Goal: Task Accomplishment & Management: Manage account settings

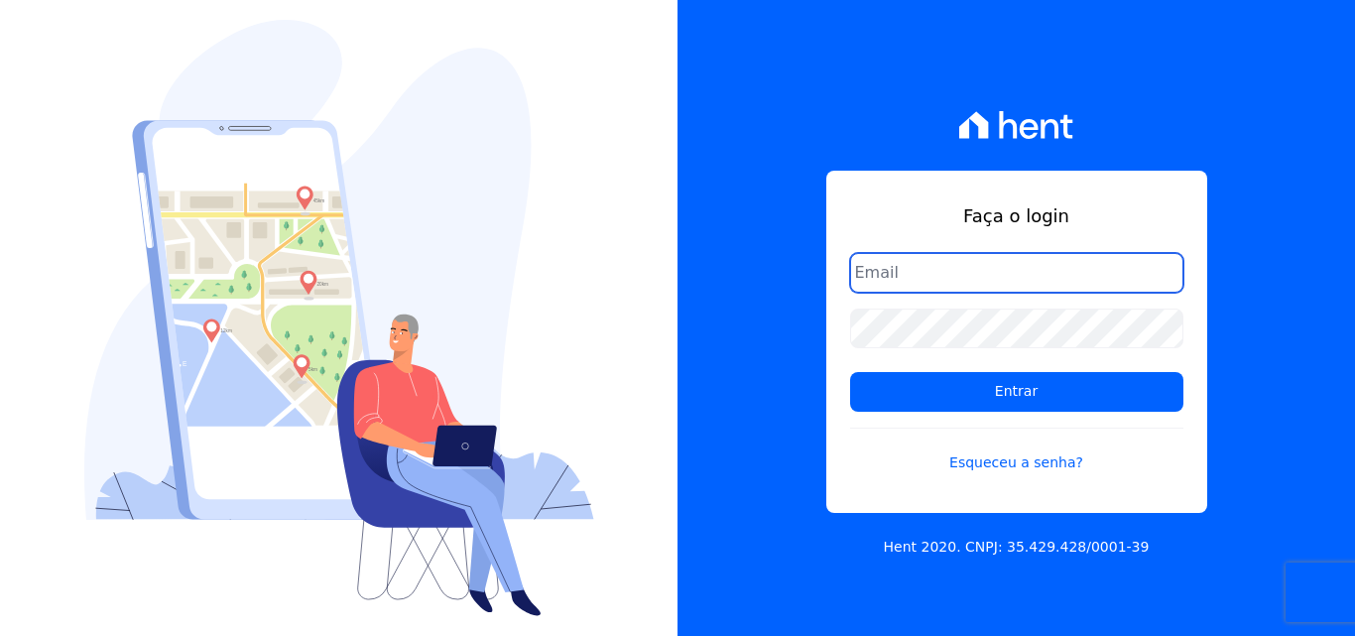
click at [978, 279] on input "email" at bounding box center [1016, 273] width 333 height 40
type input "[PERSON_NAME][EMAIL_ADDRESS][DOMAIN_NAME]"
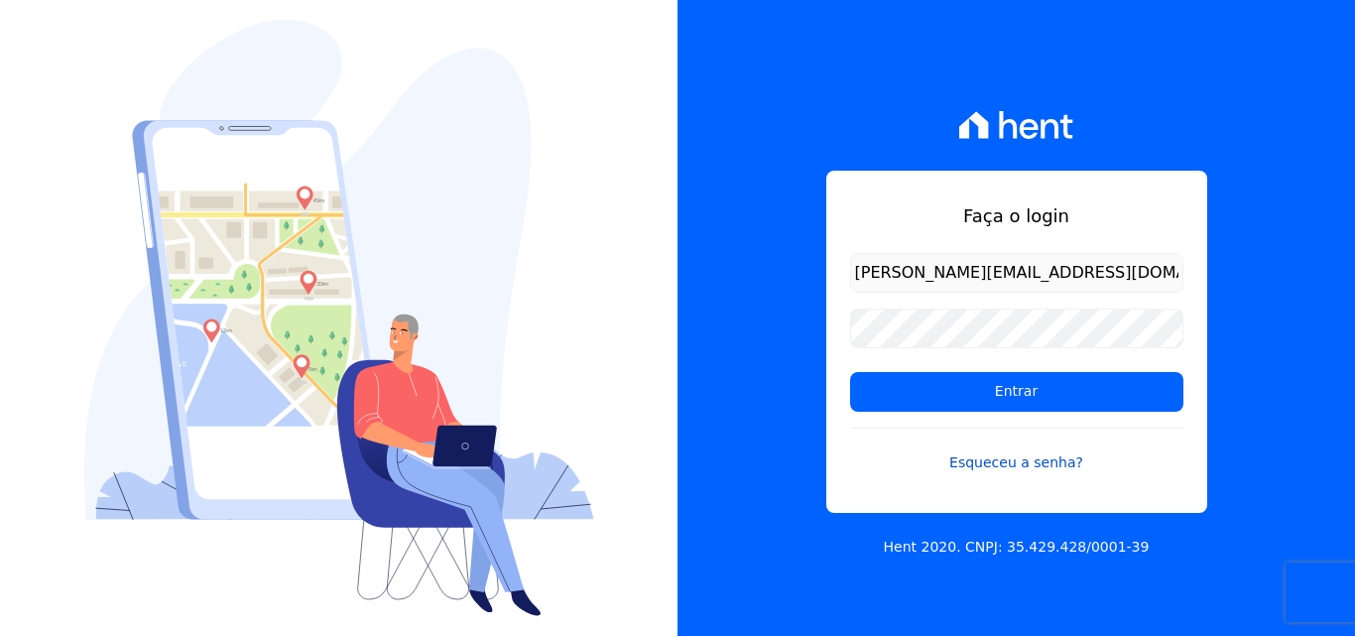
click at [1028, 461] on link "Esqueceu a senha?" at bounding box center [1016, 451] width 333 height 46
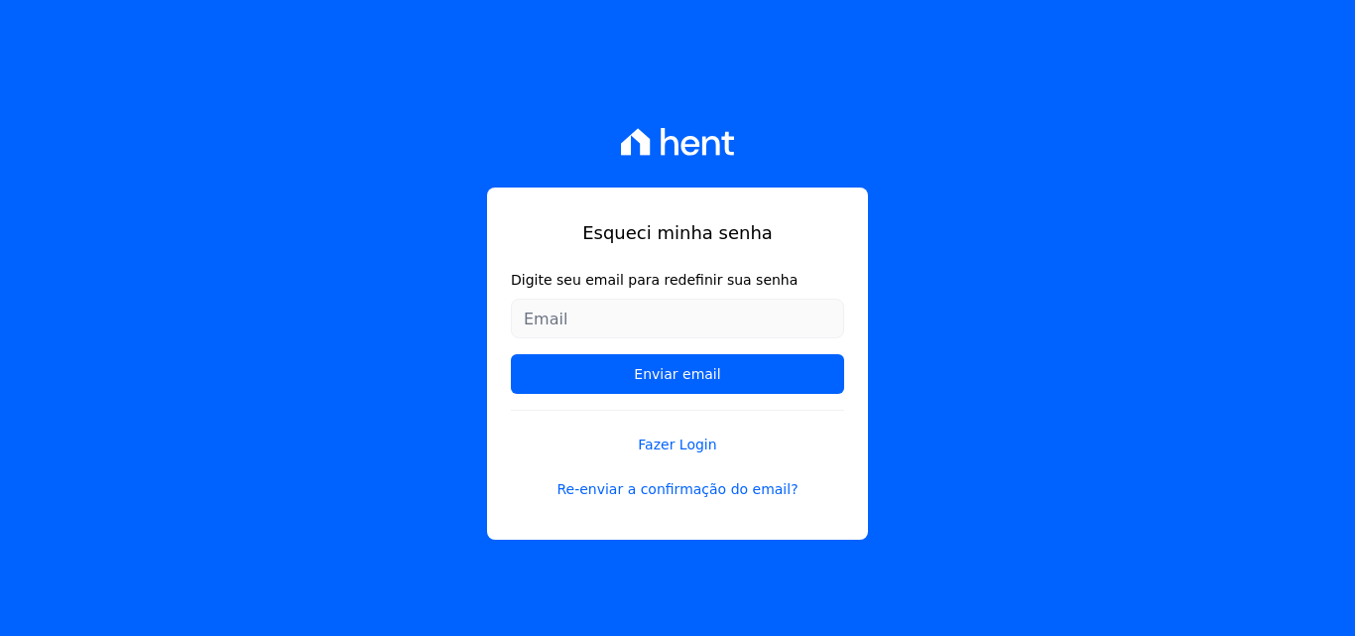
click at [683, 316] on input "Digite seu email para redefinir sua senha" at bounding box center [677, 319] width 333 height 40
drag, startPoint x: 688, startPoint y: 311, endPoint x: 712, endPoint y: 313, distance: 24.0
click at [690, 311] on input "[PERSON_NAME][EMAIL_ADDRESS][DOMAIN_NAME]" at bounding box center [677, 319] width 333 height 40
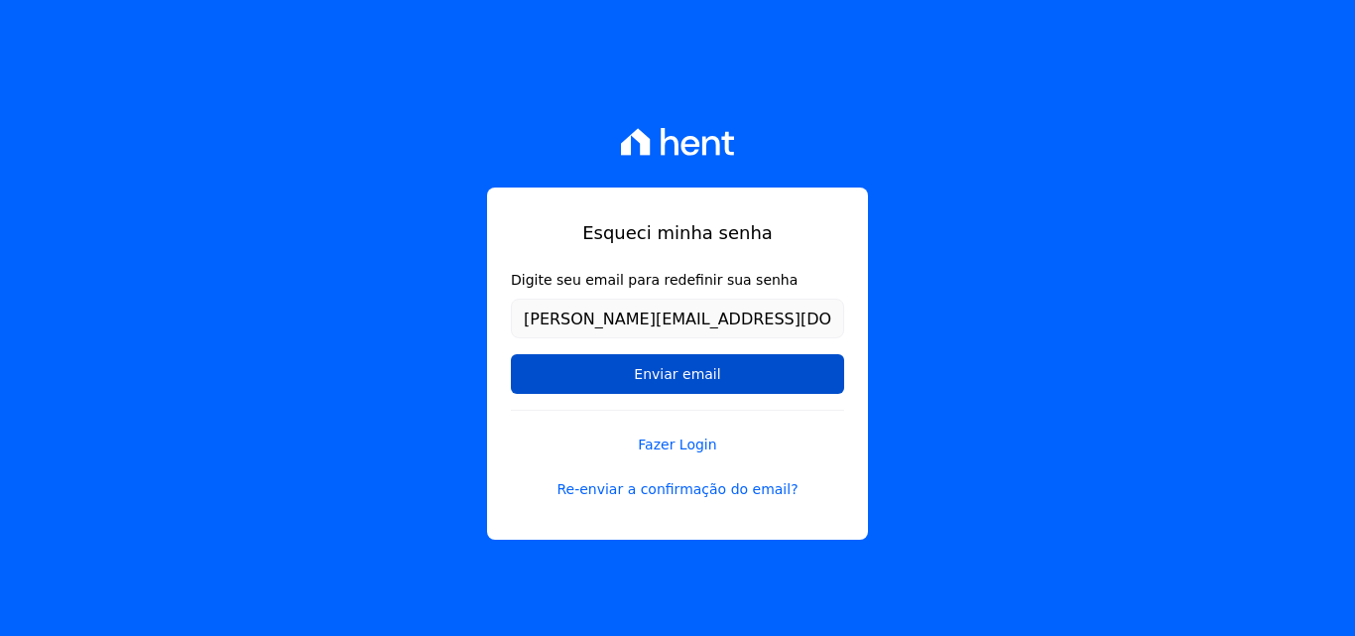
click at [722, 372] on input "Enviar email" at bounding box center [677, 374] width 333 height 40
click at [658, 376] on input "Enviar email" at bounding box center [677, 374] width 333 height 40
click at [643, 374] on input "Enviar email" at bounding box center [677, 374] width 333 height 40
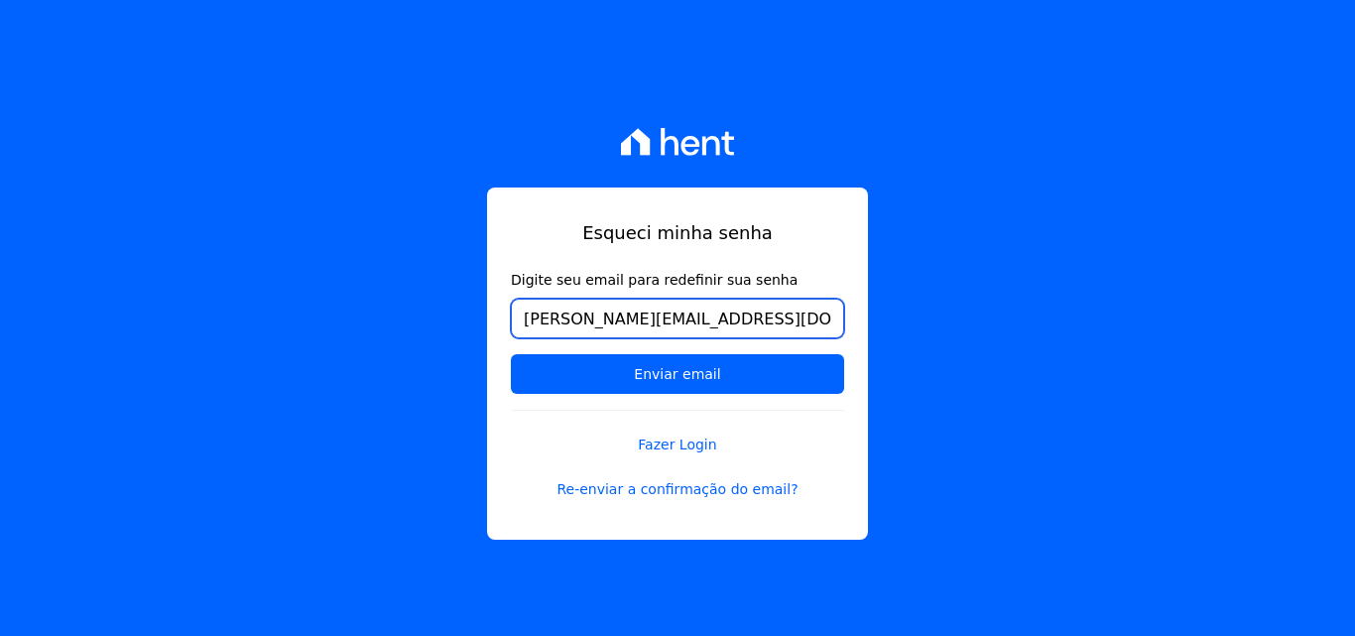
click at [755, 315] on input "[PERSON_NAME][EMAIL_ADDRESS][DOMAIN_NAME]" at bounding box center [677, 319] width 333 height 40
type input "[PERSON_NAME][EMAIL_ADDRESS][DOMAIN_NAME]"
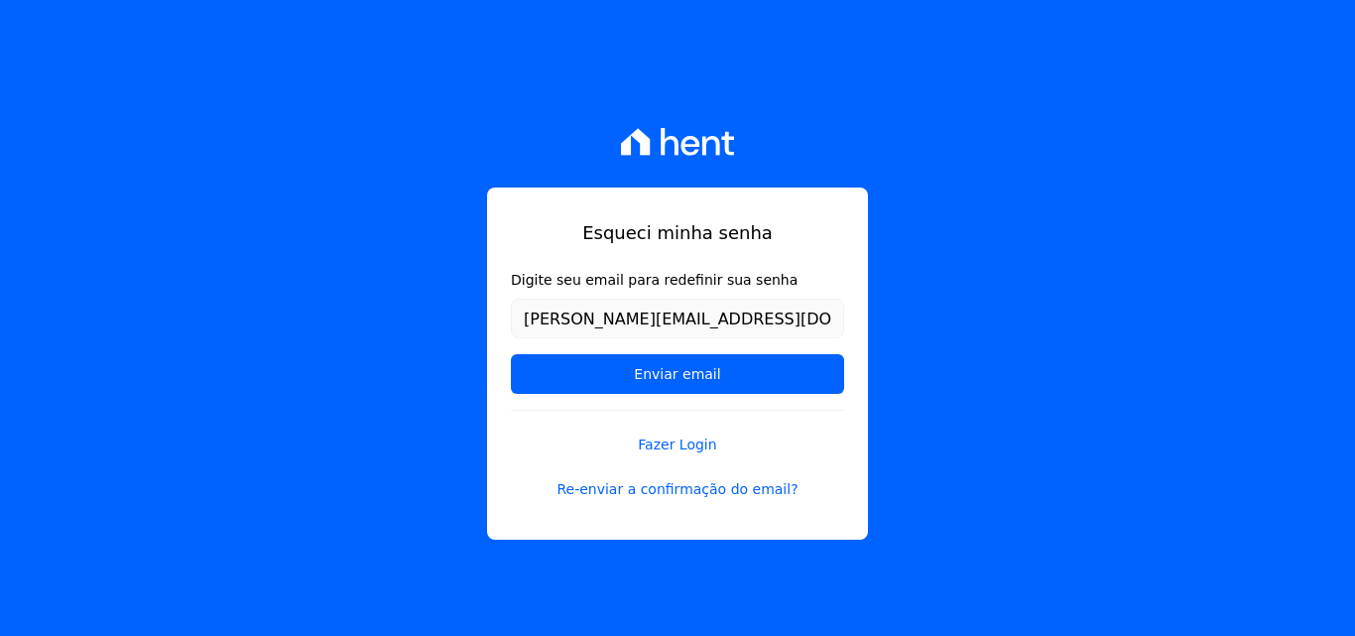
click at [511, 354] on input "Enviar email" at bounding box center [677, 374] width 333 height 40
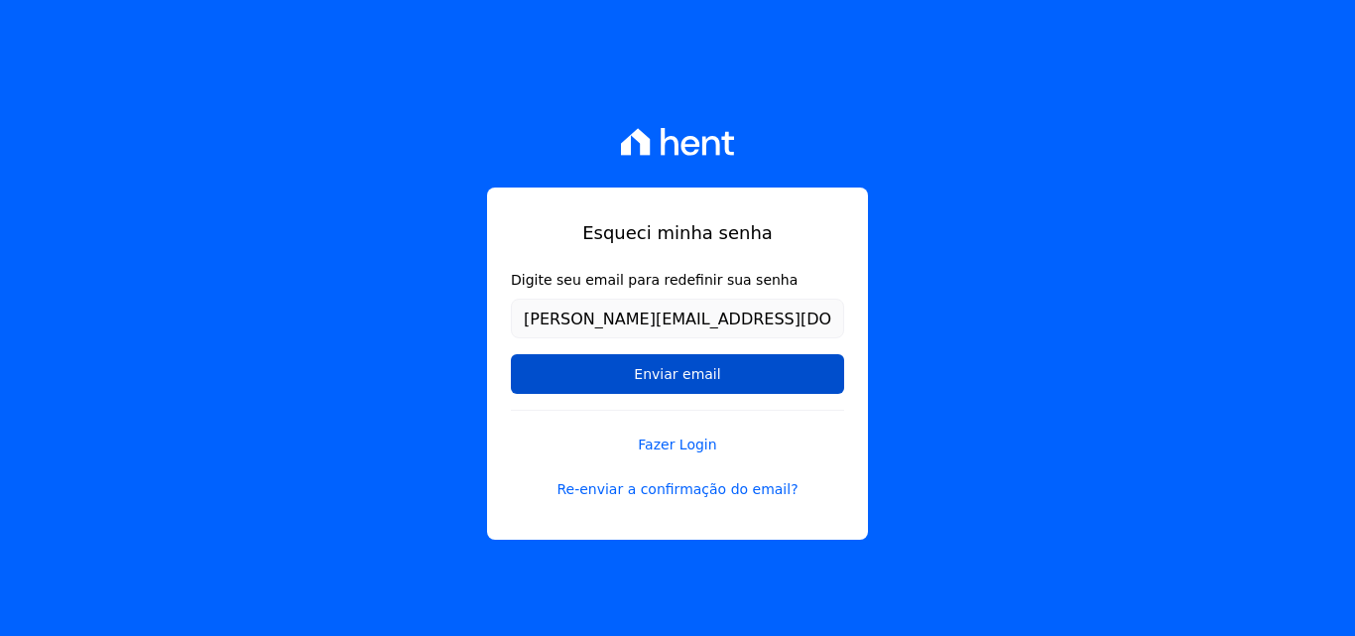
click at [661, 383] on input "Enviar email" at bounding box center [677, 374] width 333 height 40
click at [668, 372] on input "Enviar email" at bounding box center [677, 374] width 333 height 40
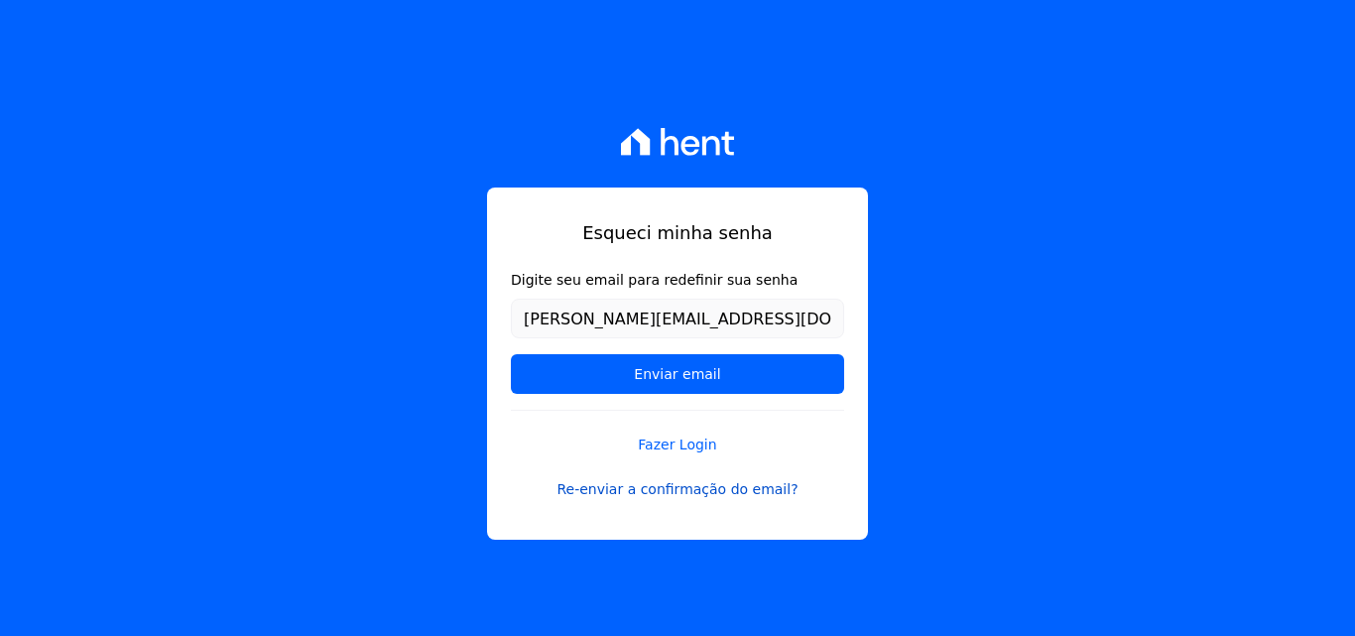
click at [688, 493] on link "Re-enviar a confirmação do email?" at bounding box center [677, 489] width 333 height 21
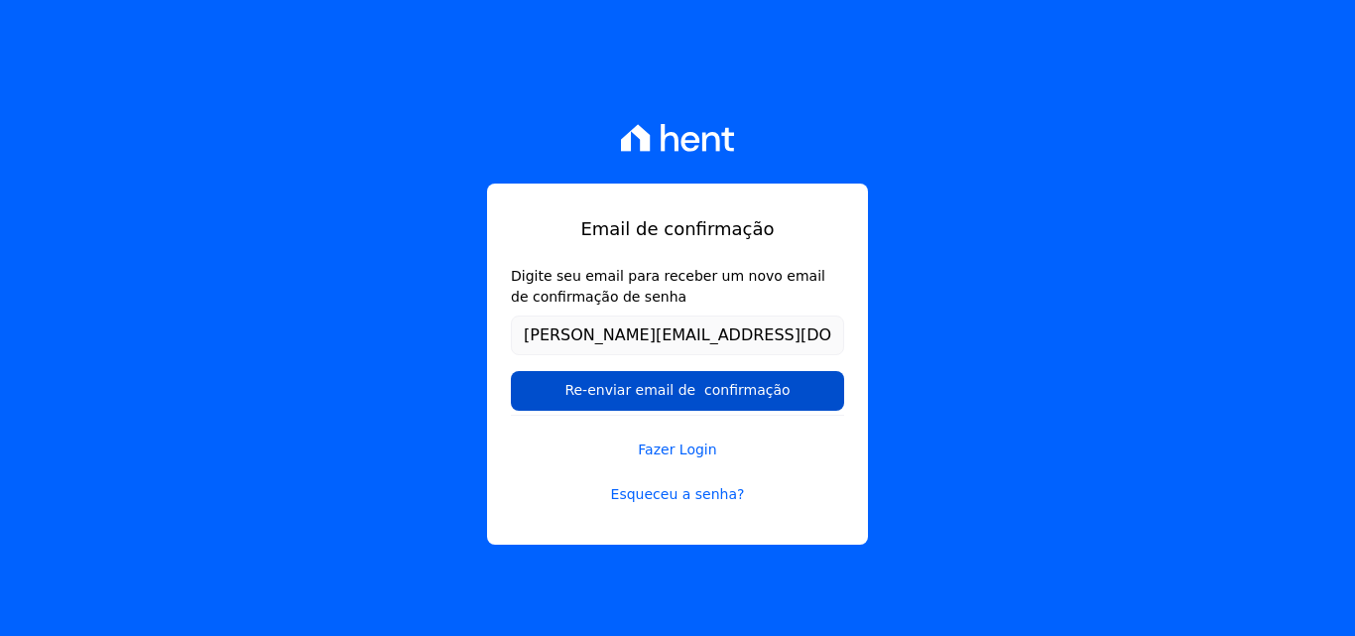
type input "[PERSON_NAME][EMAIL_ADDRESS][DOMAIN_NAME]"
click at [585, 390] on input "Re-enviar email de confirmação" at bounding box center [677, 391] width 333 height 40
click at [705, 387] on input "Re-enviar email de confirmação" at bounding box center [677, 391] width 333 height 40
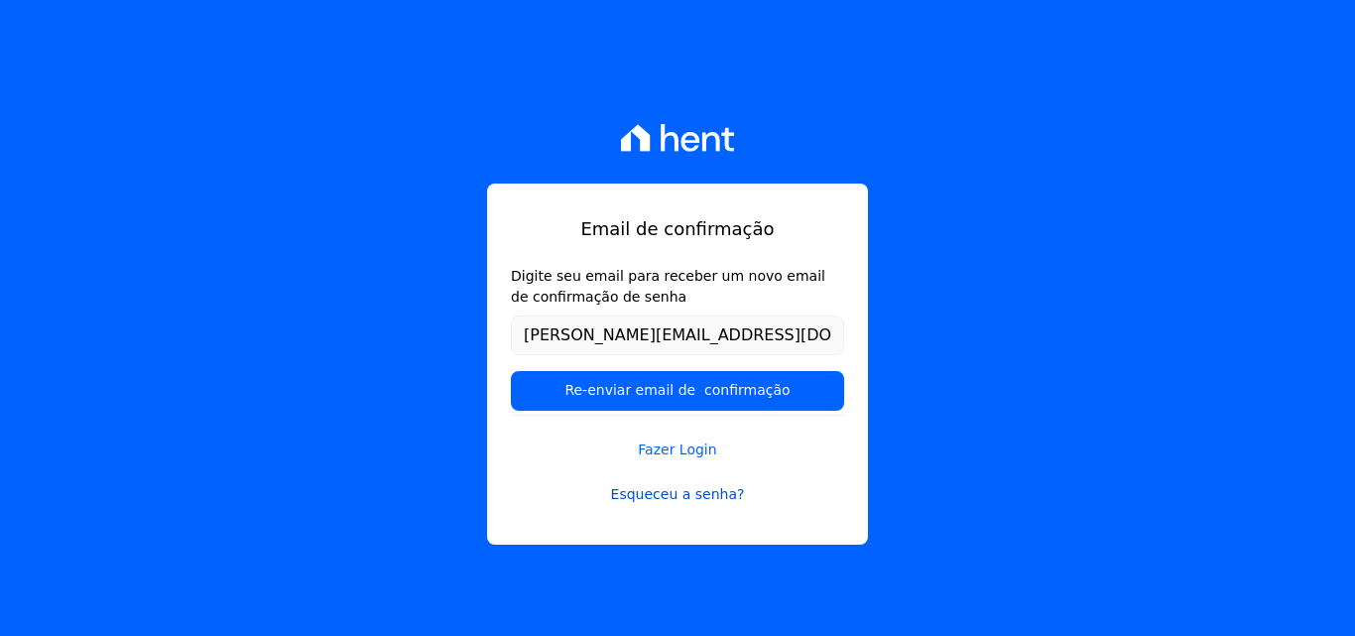
click at [687, 496] on link "Esqueceu a senha?" at bounding box center [677, 494] width 333 height 21
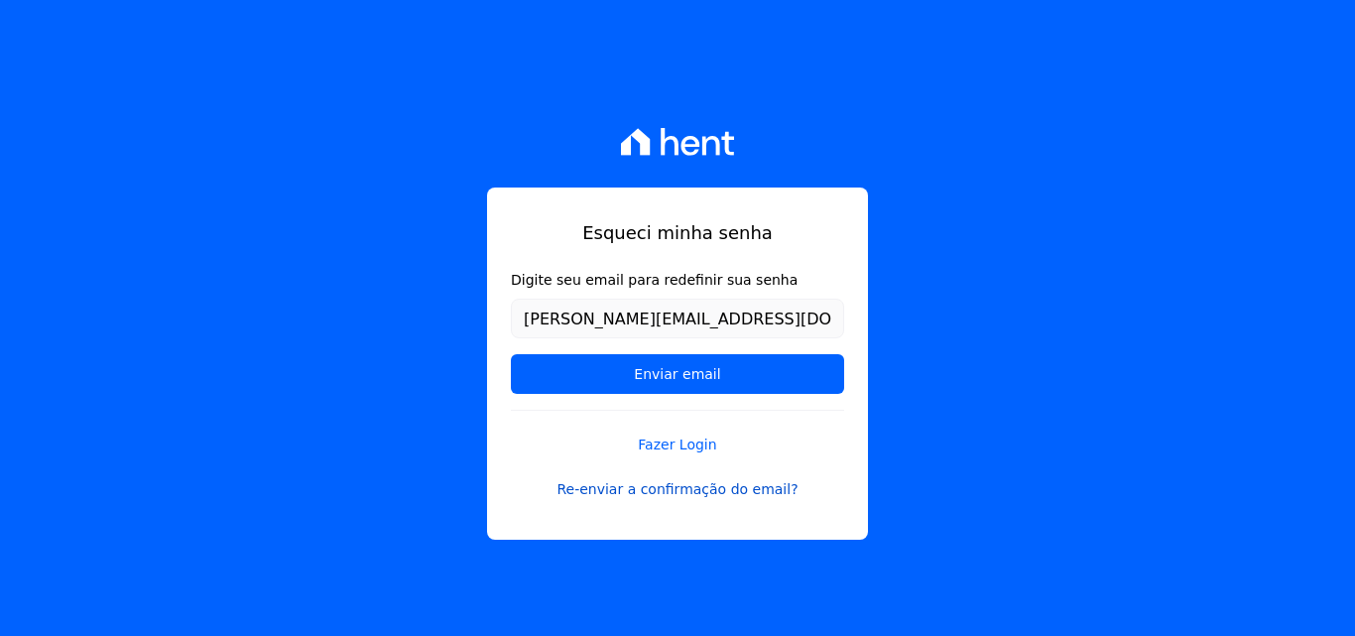
type input "[PERSON_NAME][EMAIL_ADDRESS][DOMAIN_NAME]"
click at [511, 354] on input "Enviar email" at bounding box center [677, 374] width 333 height 40
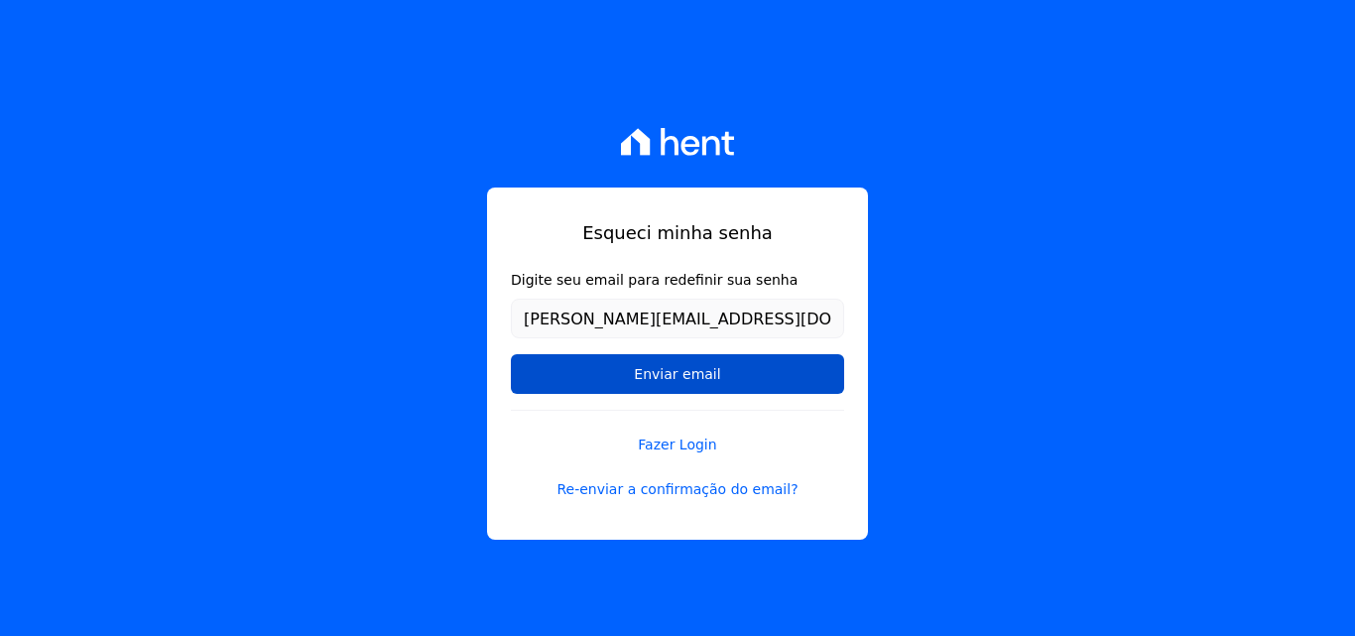
click at [725, 366] on input "Enviar email" at bounding box center [677, 374] width 333 height 40
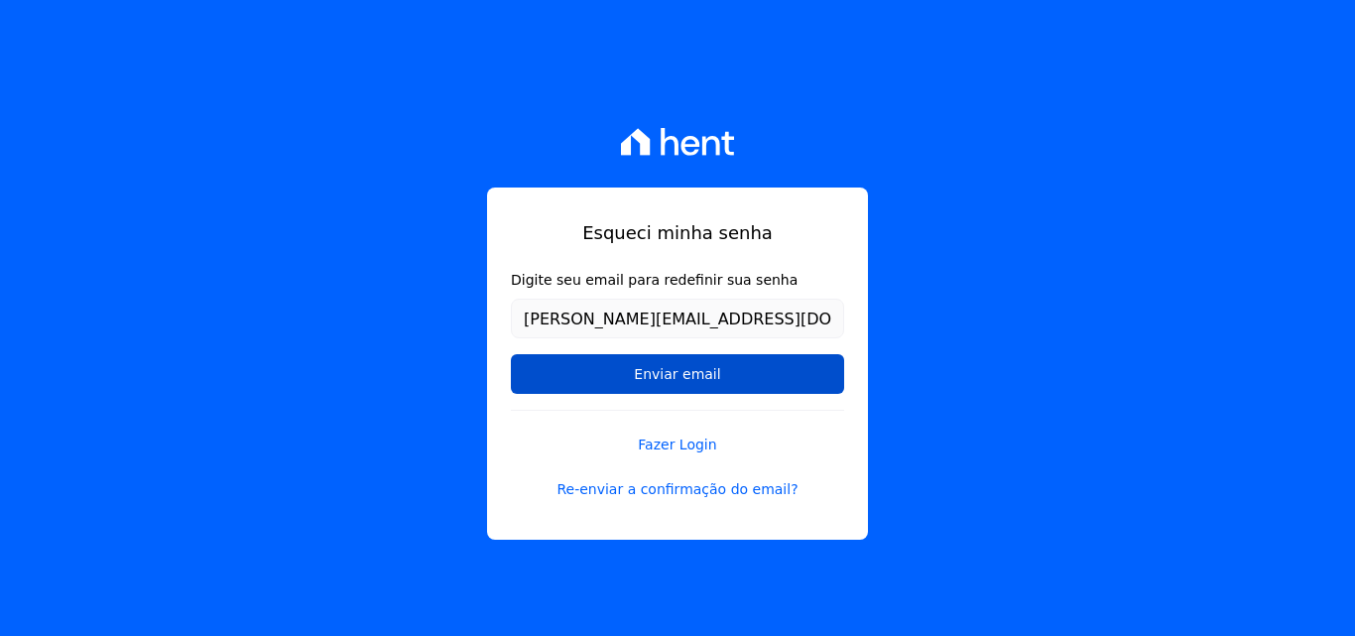
click at [713, 380] on input "Enviar email" at bounding box center [677, 374] width 333 height 40
click at [661, 362] on input "Enviar email" at bounding box center [677, 374] width 333 height 40
click at [665, 393] on input "Enviar email" at bounding box center [677, 374] width 333 height 40
click at [672, 375] on input "Enviar email" at bounding box center [677, 374] width 333 height 40
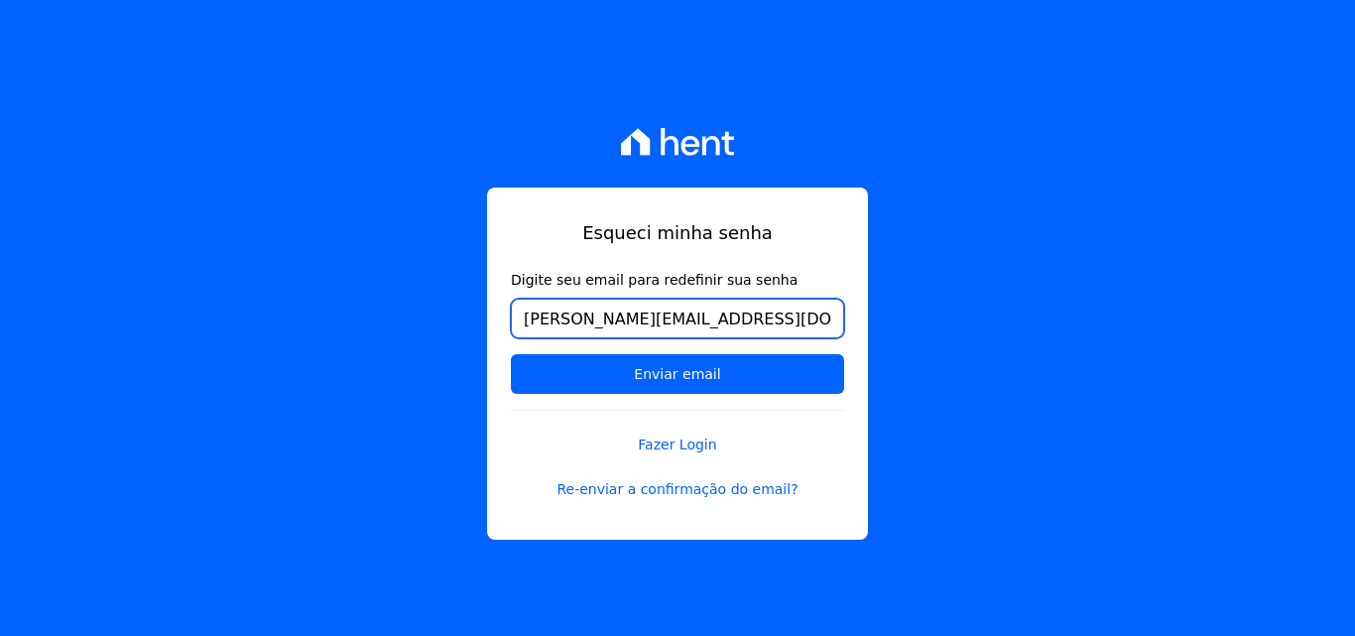
click at [694, 320] on input "[PERSON_NAME][EMAIL_ADDRESS][DOMAIN_NAME]" at bounding box center [677, 319] width 333 height 40
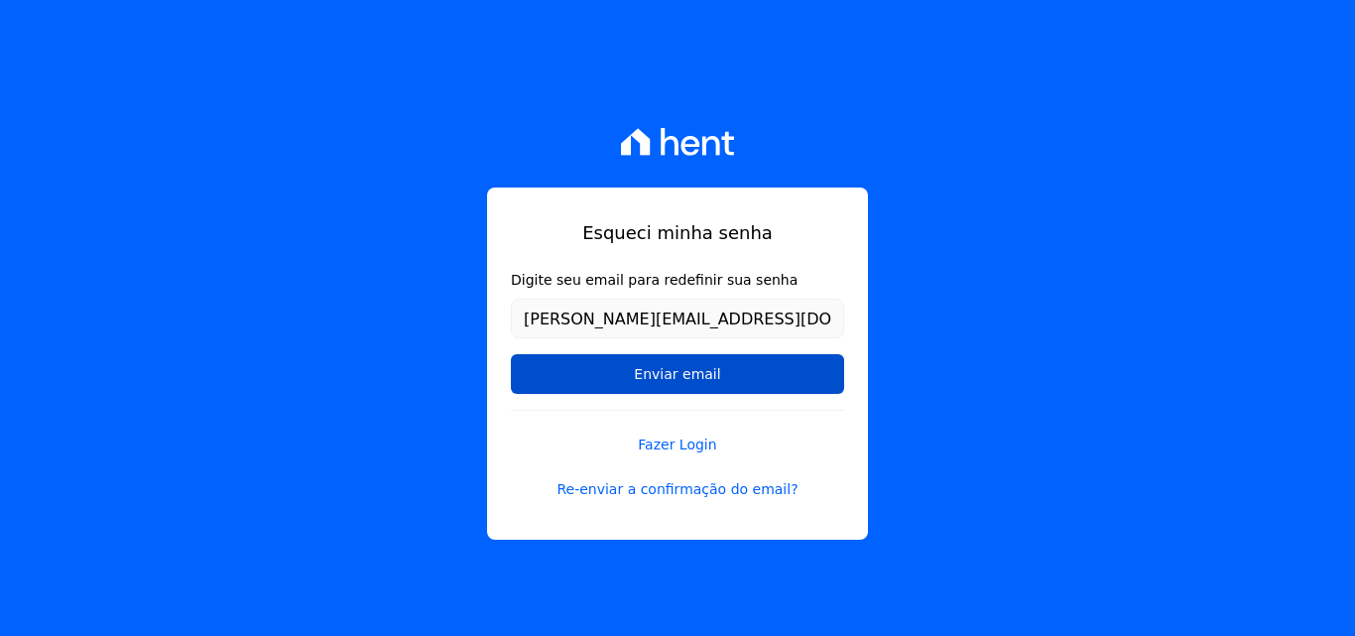
click at [642, 374] on input "Enviar email" at bounding box center [677, 374] width 333 height 40
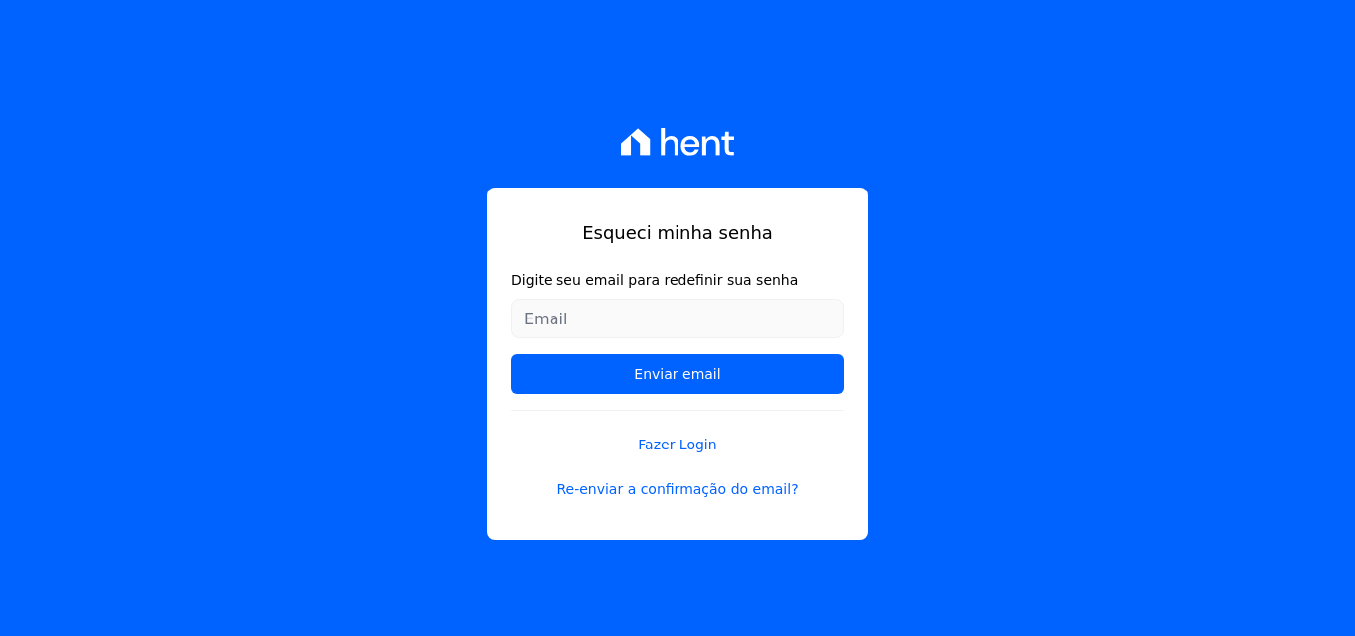
click at [566, 325] on input "Digite seu email para redefinir sua senha" at bounding box center [677, 319] width 333 height 40
type input "[PERSON_NAME][EMAIL_ADDRESS][DOMAIN_NAME]"
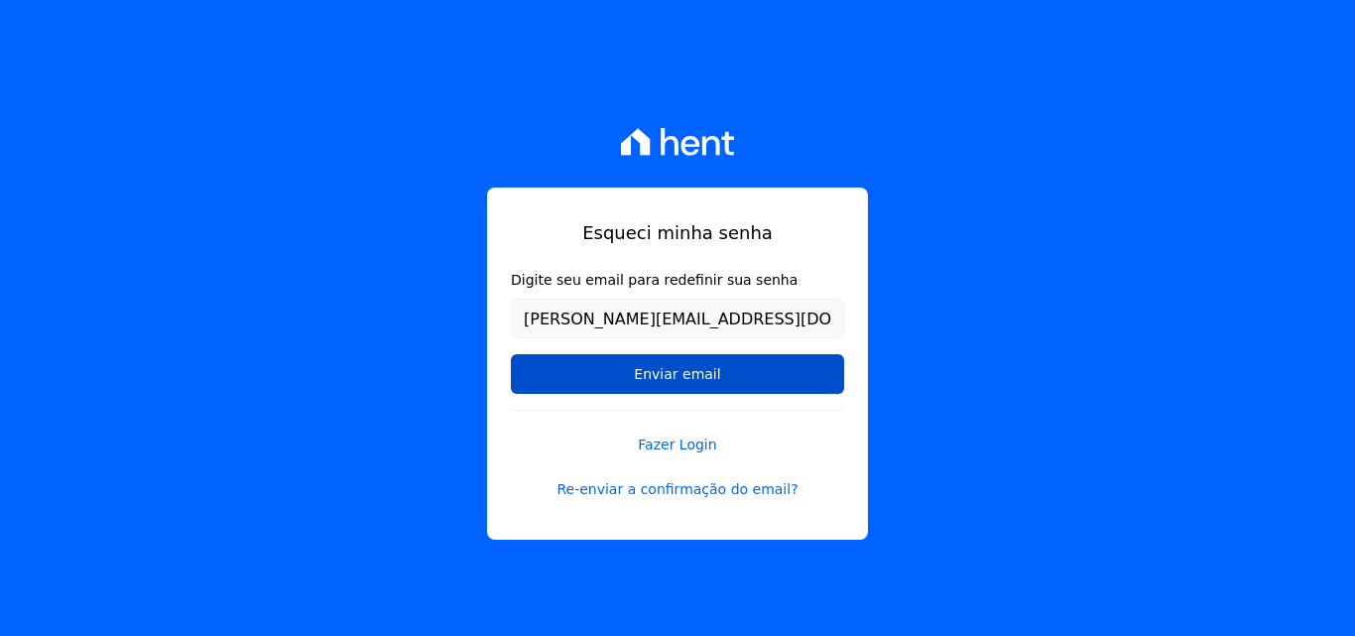
click at [657, 378] on input "Enviar email" at bounding box center [677, 374] width 333 height 40
click at [715, 375] on input "Enviar email" at bounding box center [677, 374] width 333 height 40
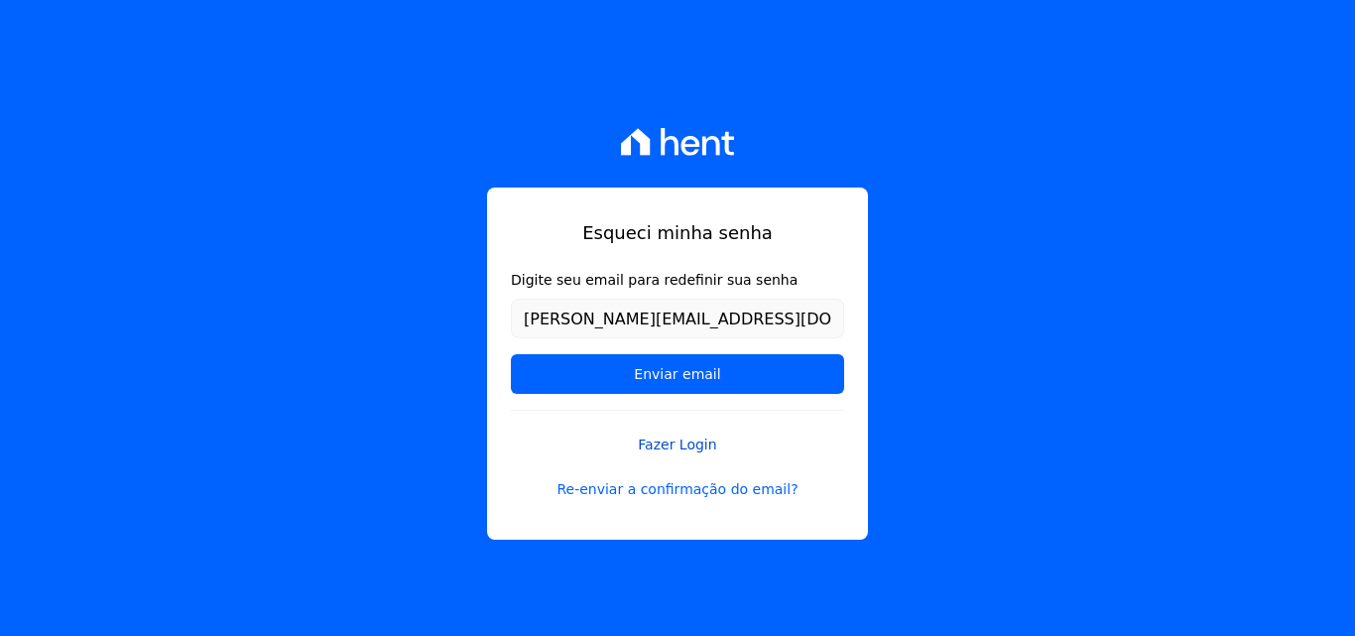
click at [679, 443] on link "Fazer Login" at bounding box center [677, 433] width 333 height 46
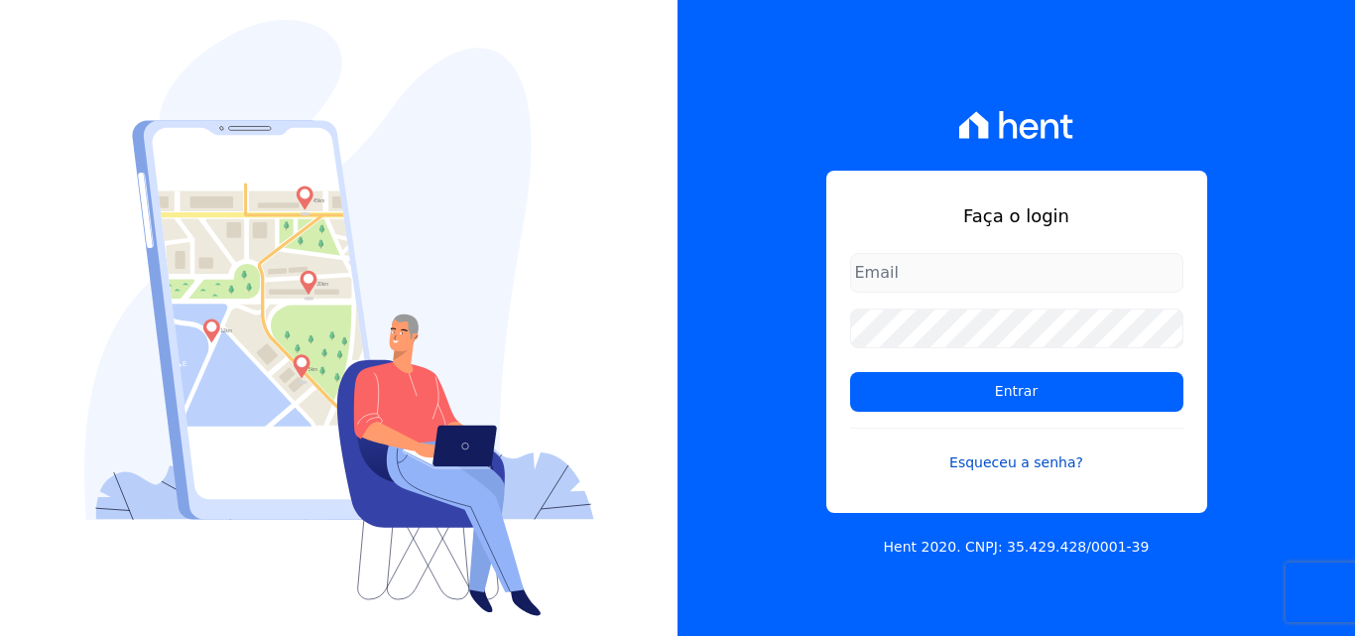
click at [1024, 462] on link "Esqueceu a senha?" at bounding box center [1016, 451] width 333 height 46
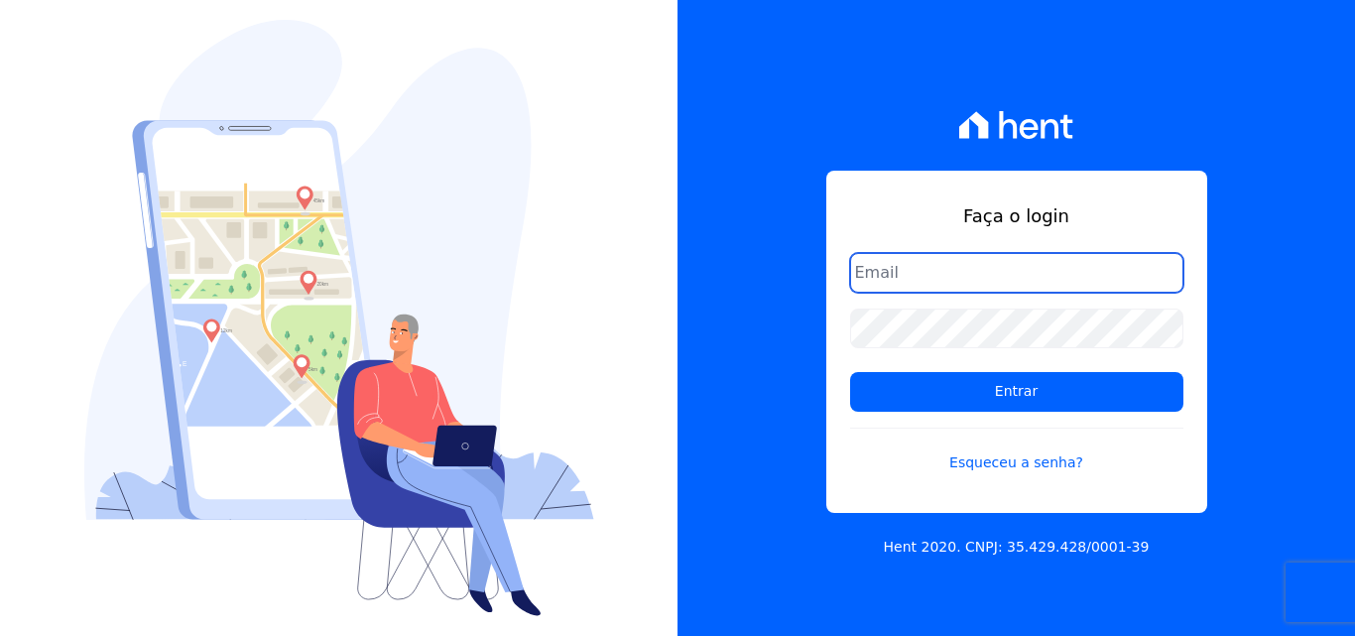
click at [897, 263] on input "email" at bounding box center [1016, 273] width 333 height 40
type input "[PERSON_NAME][EMAIL_ADDRESS][DOMAIN_NAME]"
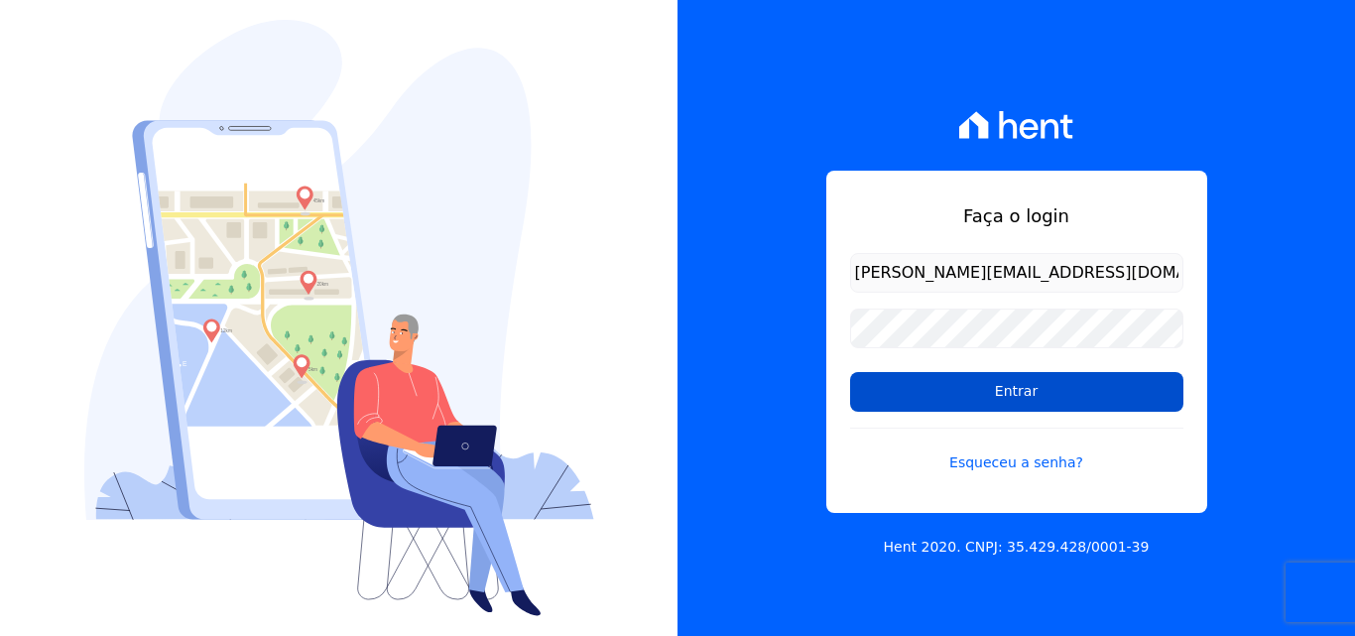
click at [1029, 389] on input "Entrar" at bounding box center [1016, 392] width 333 height 40
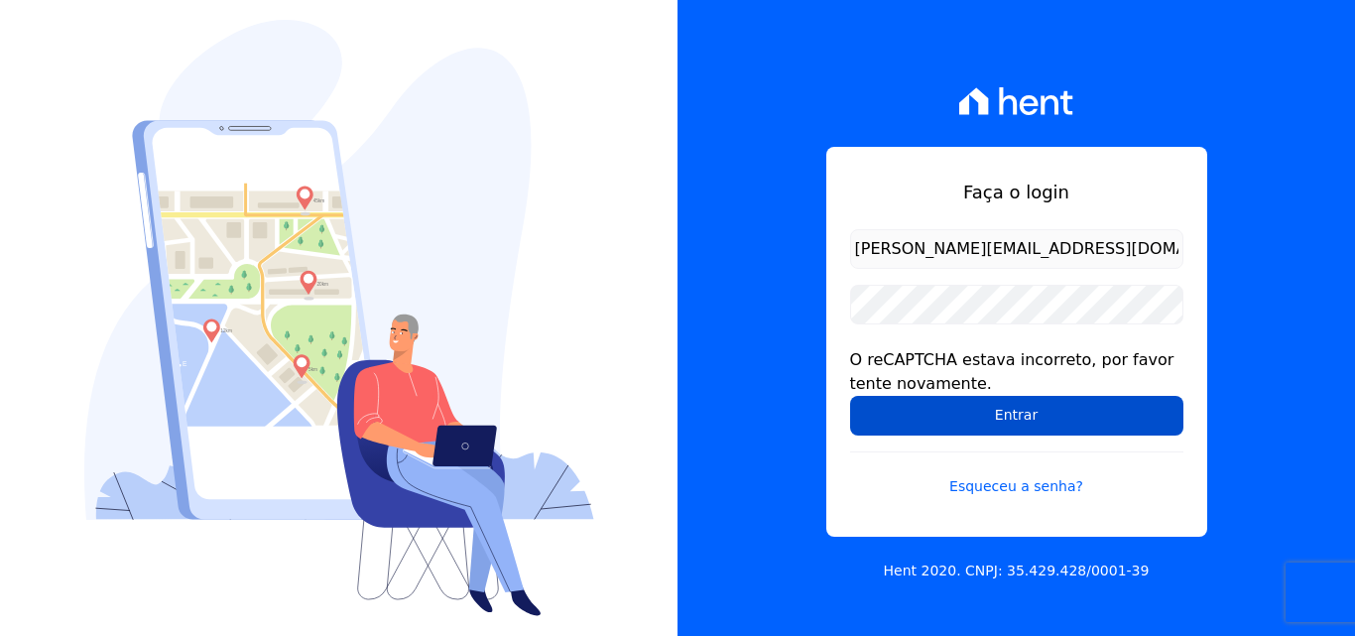
click at [1040, 407] on input "Entrar" at bounding box center [1016, 416] width 333 height 40
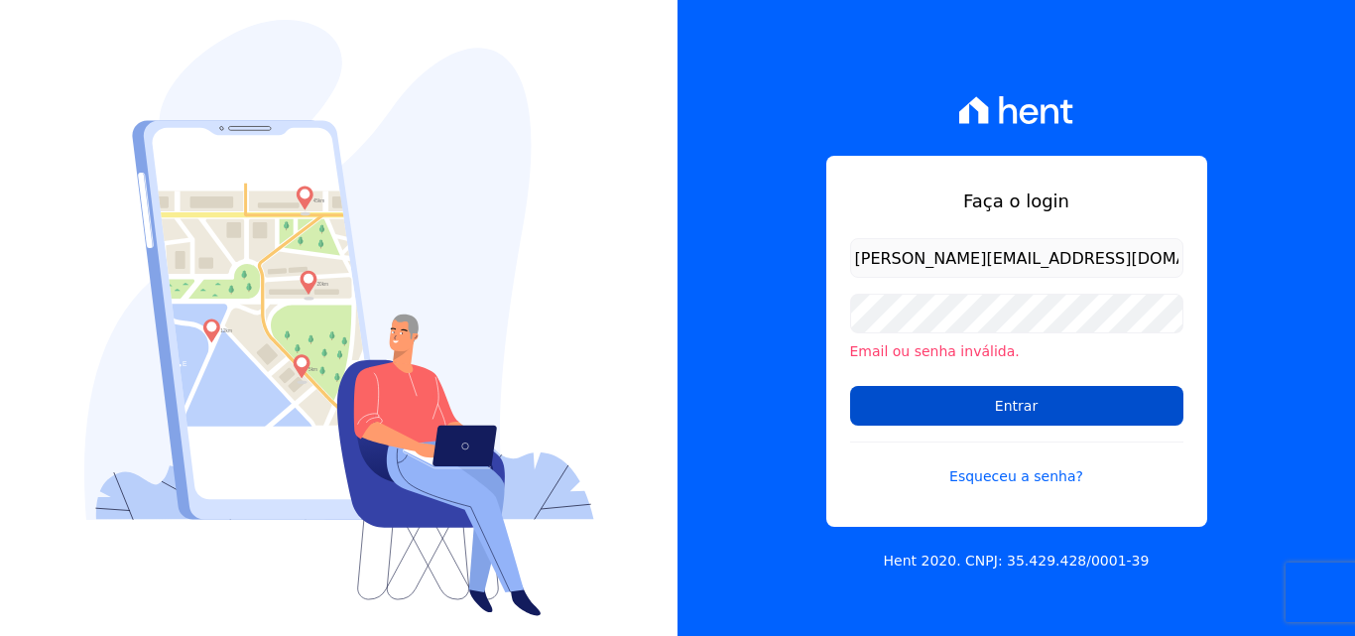
click at [1069, 423] on input "Entrar" at bounding box center [1016, 406] width 333 height 40
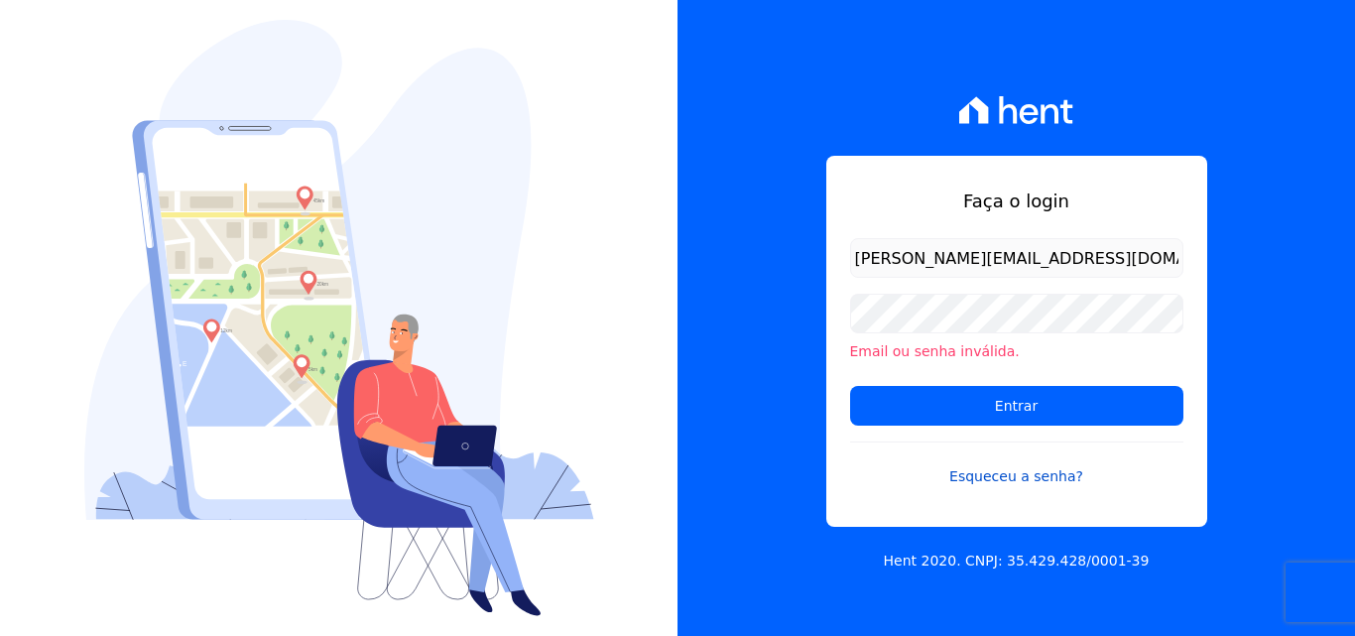
click at [1027, 475] on link "Esqueceu a senha?" at bounding box center [1016, 464] width 333 height 46
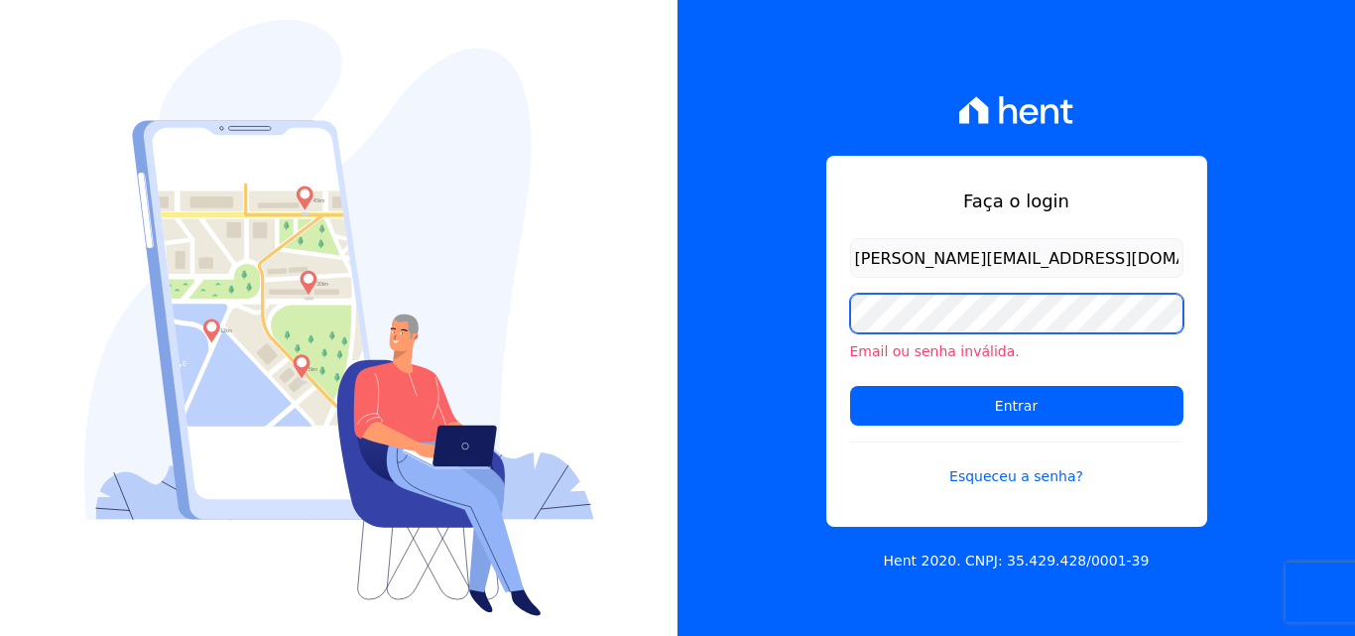
click at [850, 386] on input "Entrar" at bounding box center [1016, 406] width 333 height 40
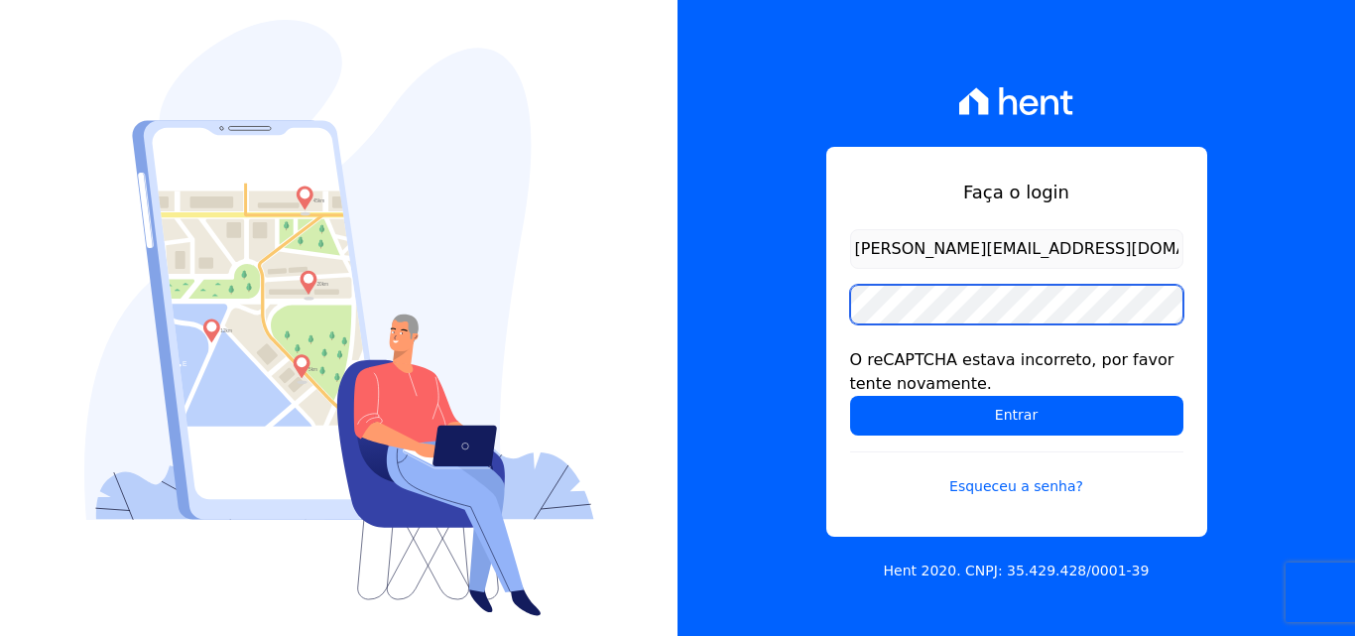
click at [850, 396] on input "Entrar" at bounding box center [1016, 416] width 333 height 40
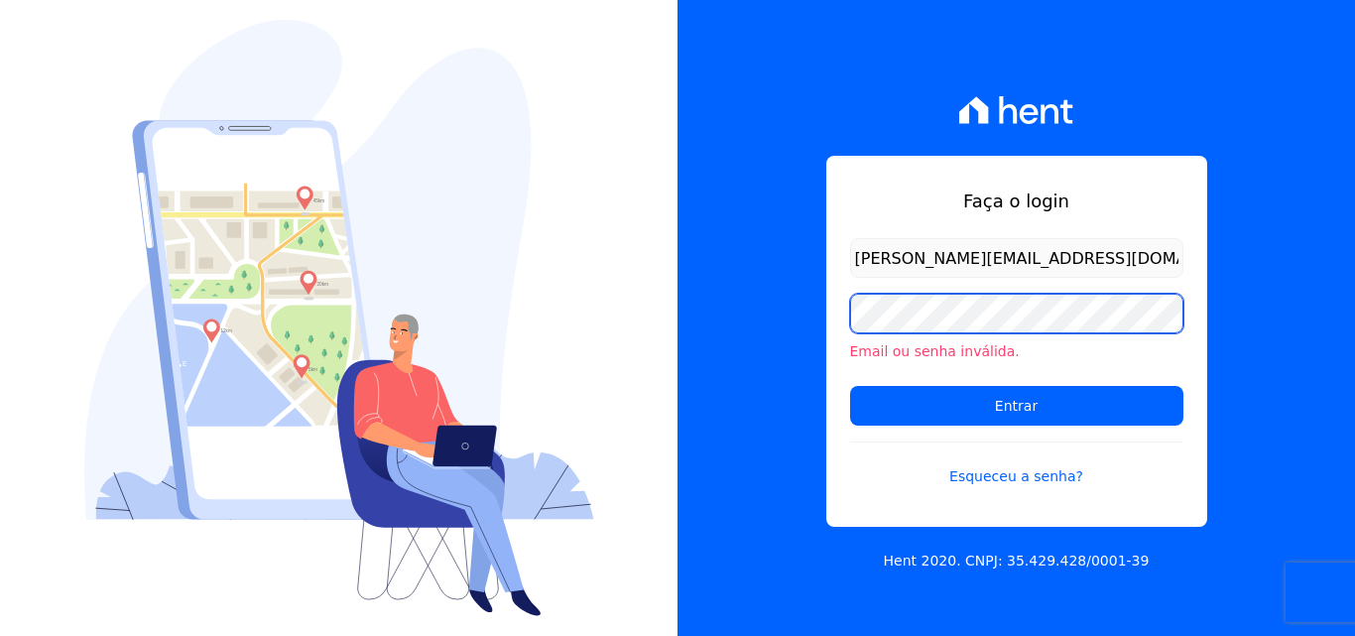
click at [850, 386] on input "Entrar" at bounding box center [1016, 406] width 333 height 40
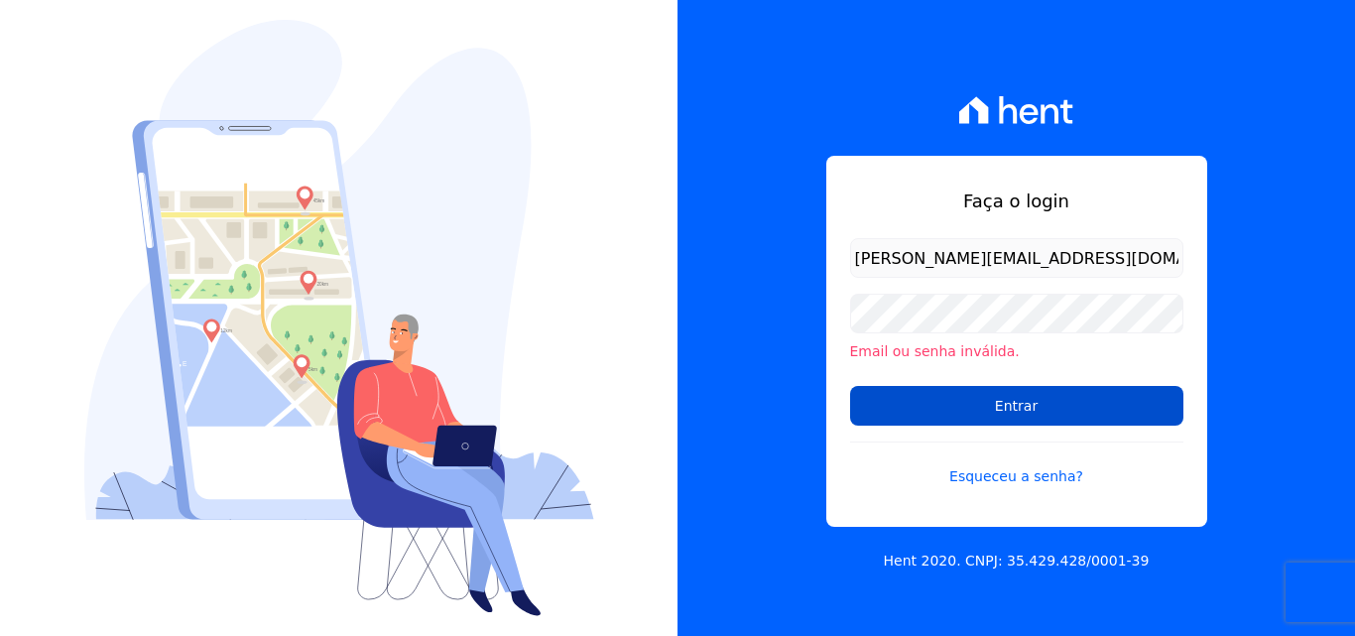
click at [977, 405] on input "Entrar" at bounding box center [1016, 406] width 333 height 40
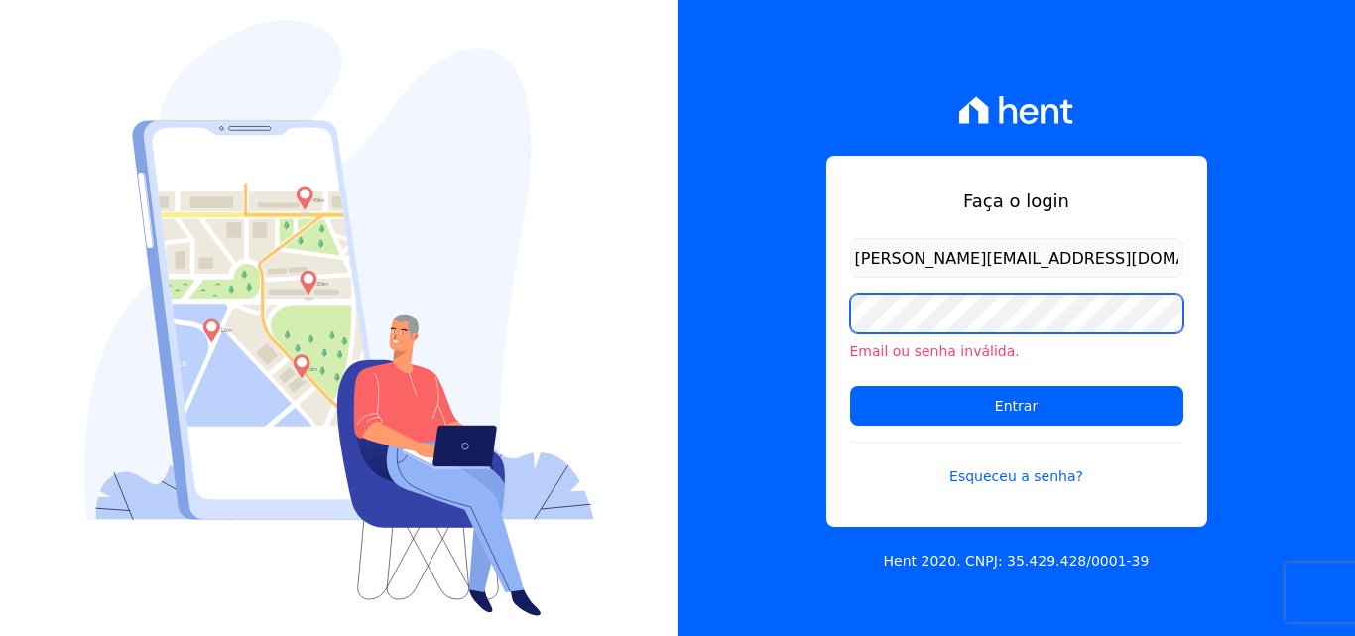
click at [850, 386] on input "Entrar" at bounding box center [1016, 406] width 333 height 40
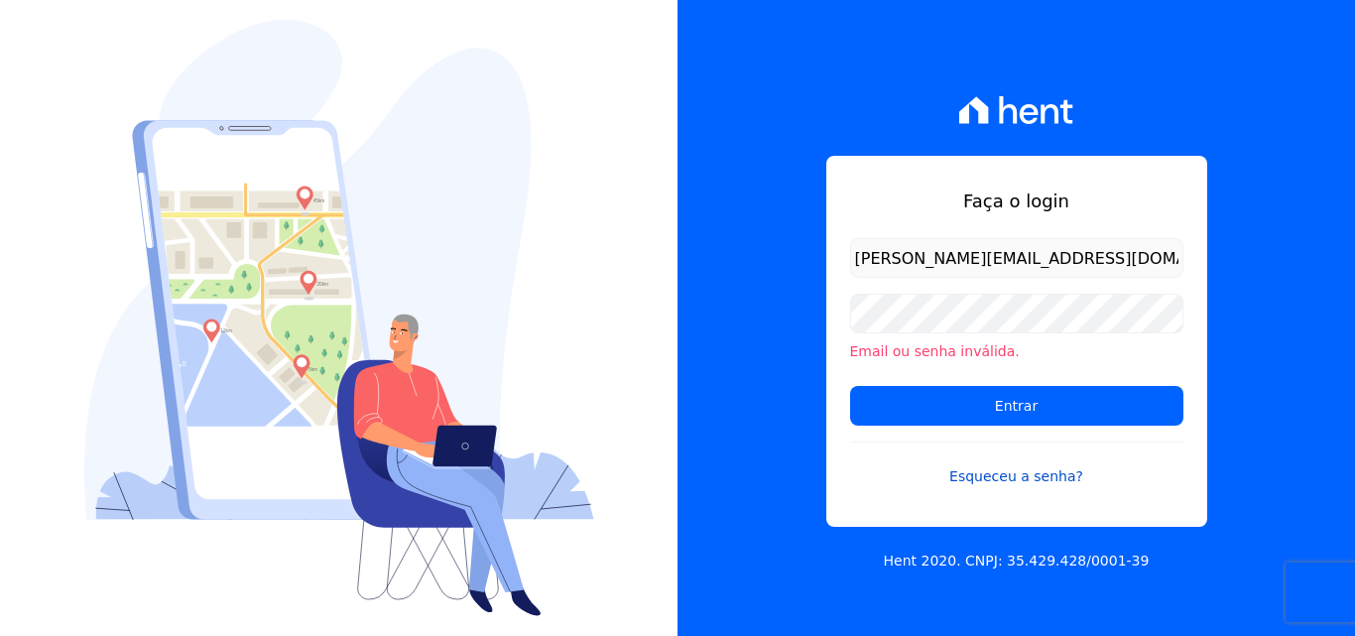
click at [1013, 475] on link "Esqueceu a senha?" at bounding box center [1016, 464] width 333 height 46
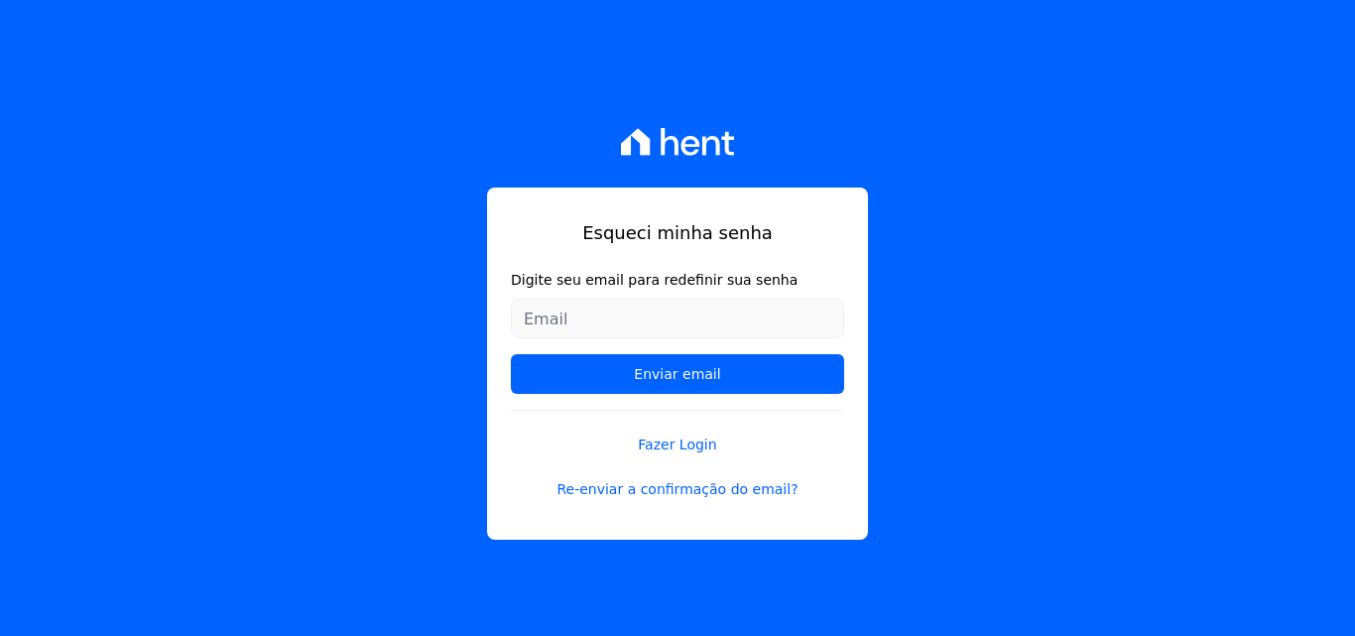
click at [608, 314] on input "Digite seu email para redefinir sua senha" at bounding box center [677, 319] width 333 height 40
type input "[PERSON_NAME][EMAIL_ADDRESS][DOMAIN_NAME]"
click at [541, 232] on h1 "Esqueci minha senha" at bounding box center [677, 232] width 333 height 27
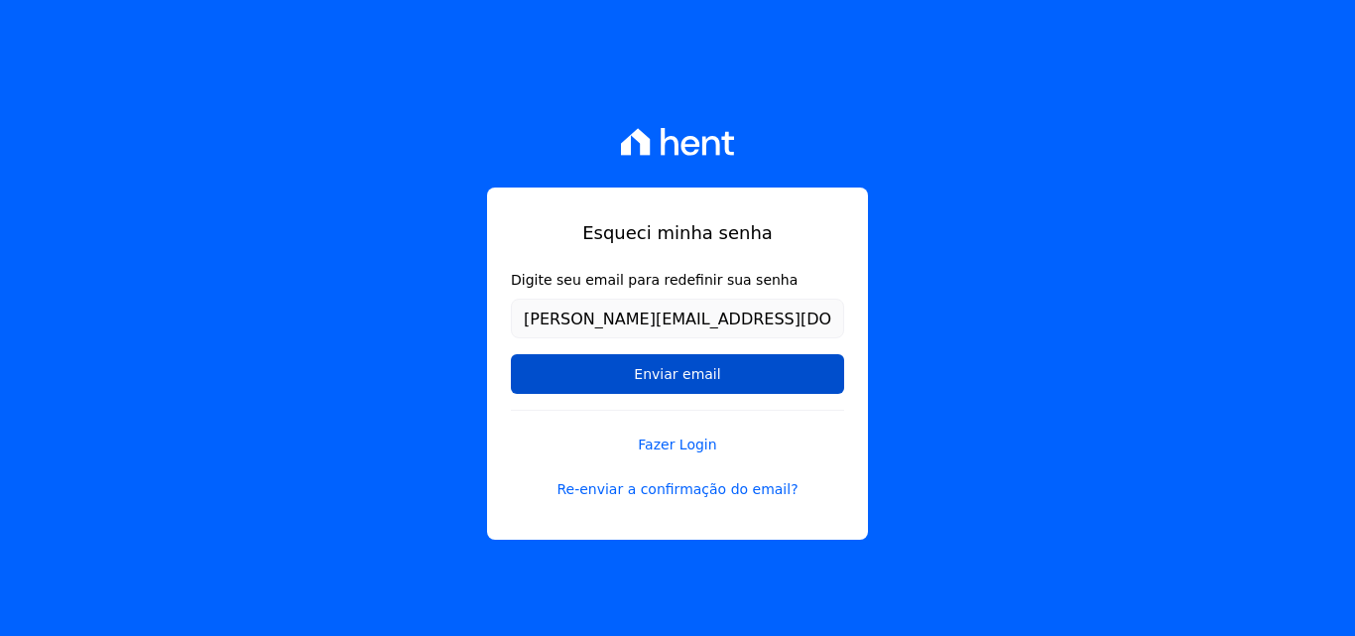
click at [650, 380] on input "Enviar email" at bounding box center [677, 374] width 333 height 40
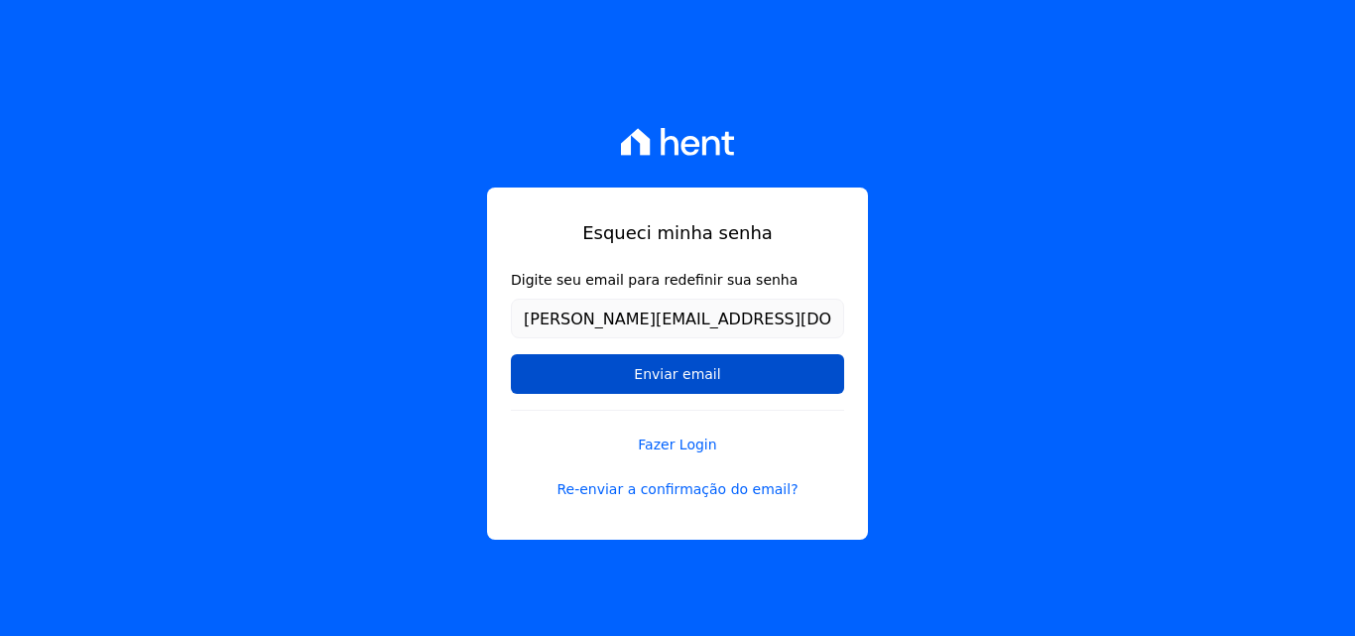
click at [650, 380] on input "Enviar email" at bounding box center [677, 374] width 333 height 40
click at [651, 380] on input "Enviar email" at bounding box center [677, 374] width 333 height 40
click at [656, 373] on input "Enviar email" at bounding box center [677, 374] width 333 height 40
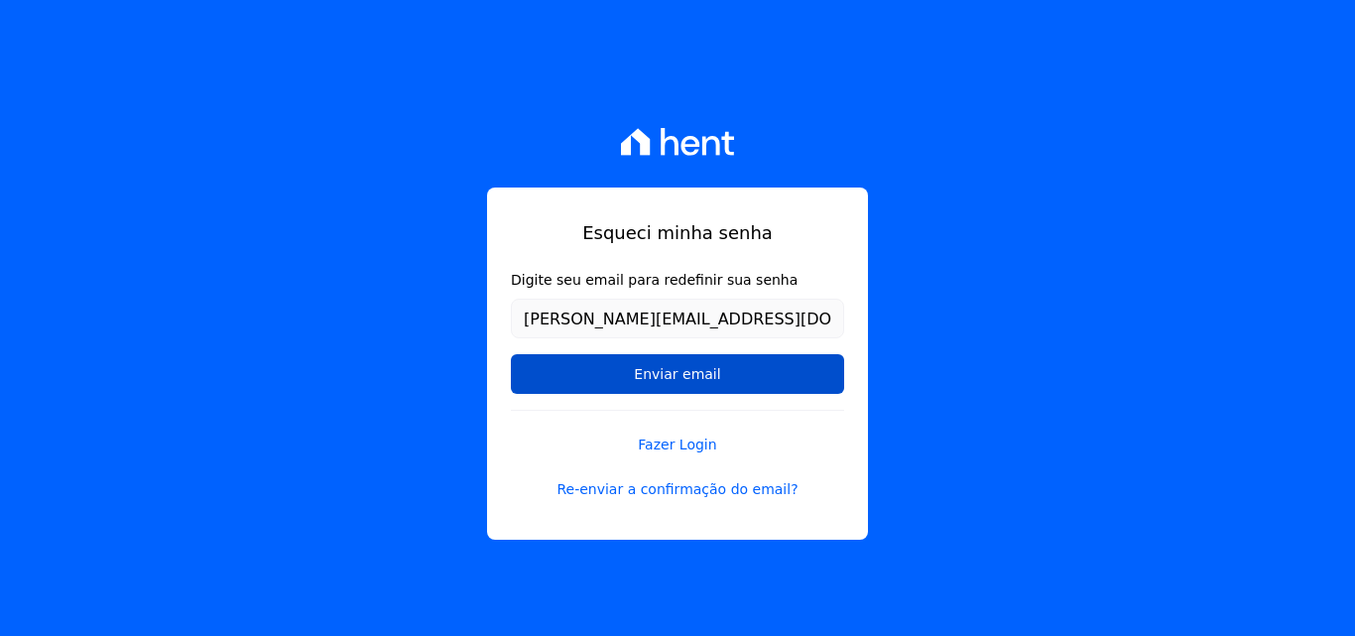
click at [656, 373] on input "Enviar email" at bounding box center [677, 374] width 333 height 40
click at [656, 372] on input "Enviar email" at bounding box center [677, 374] width 333 height 40
